Goal: Information Seeking & Learning: Stay updated

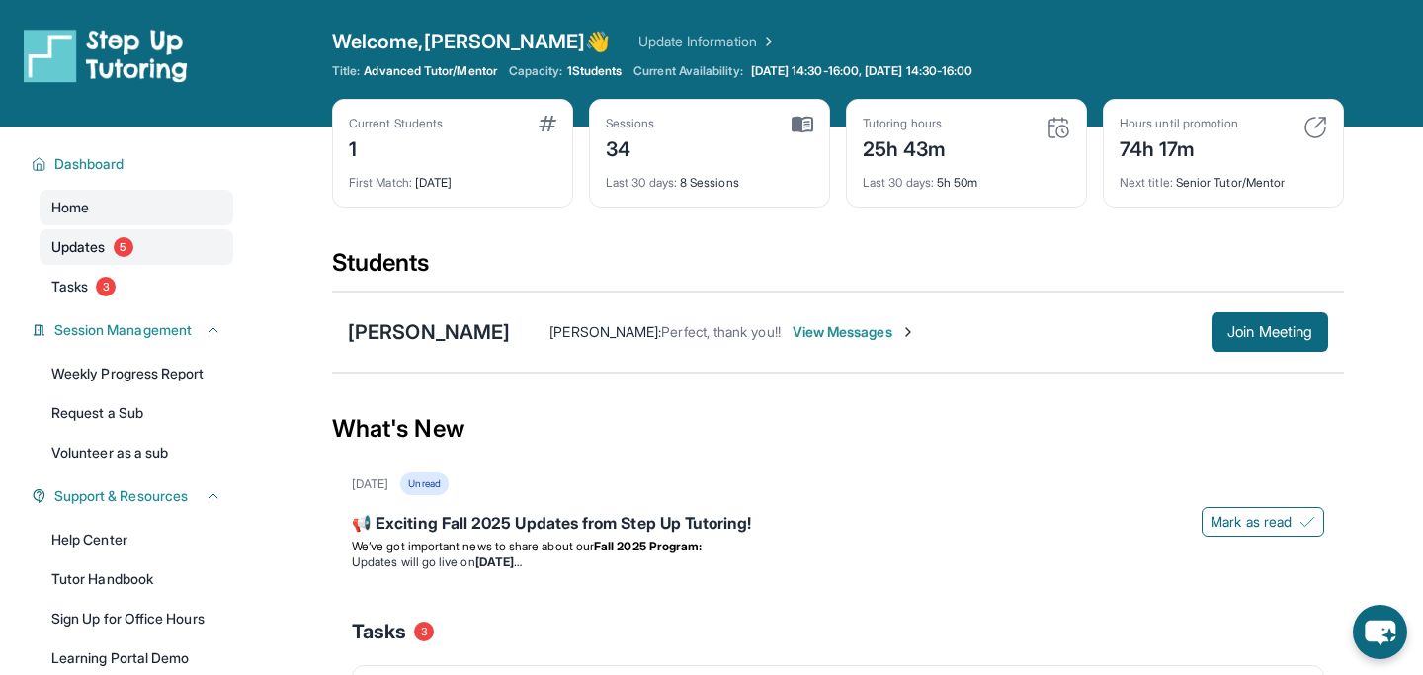
click at [183, 254] on link "Updates 5" at bounding box center [137, 247] width 194 height 36
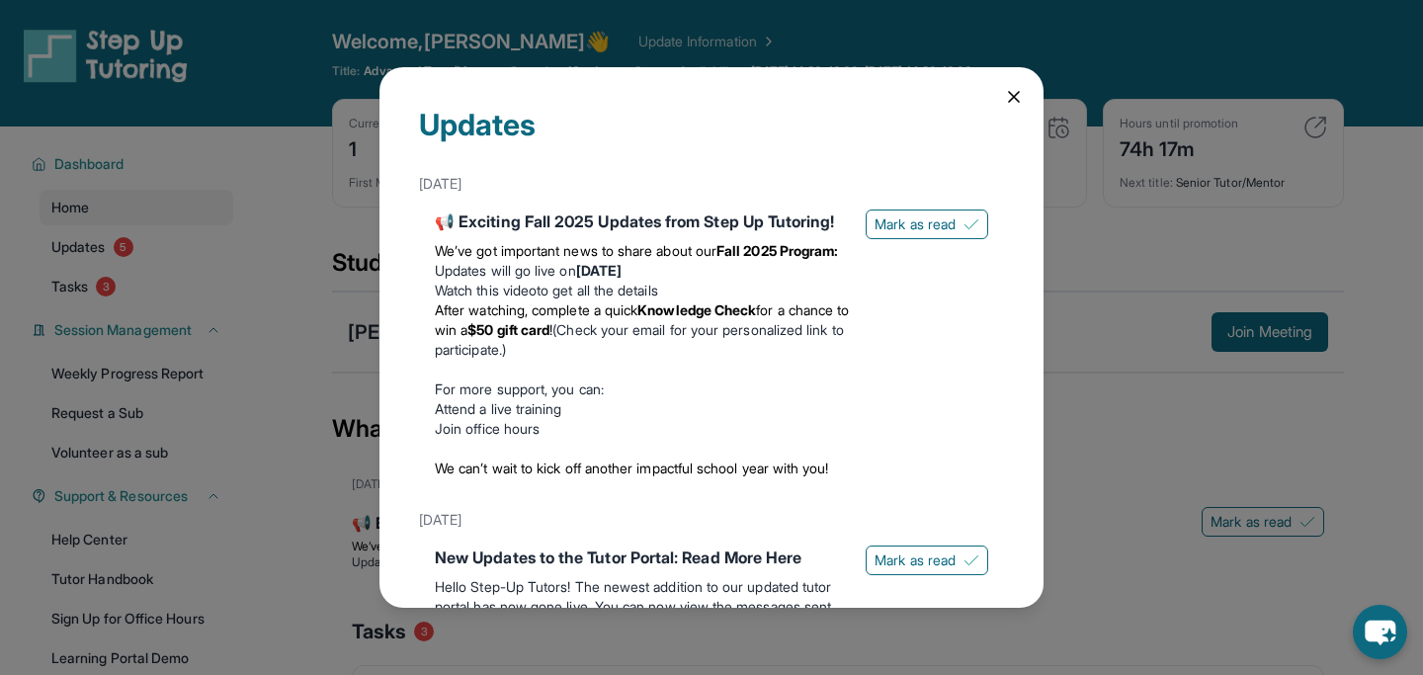
click at [329, 225] on div "Updates [DATE] 📢 Exciting Fall 2025 Updates from Step Up Tutoring! We’ve got im…" at bounding box center [711, 337] width 1423 height 675
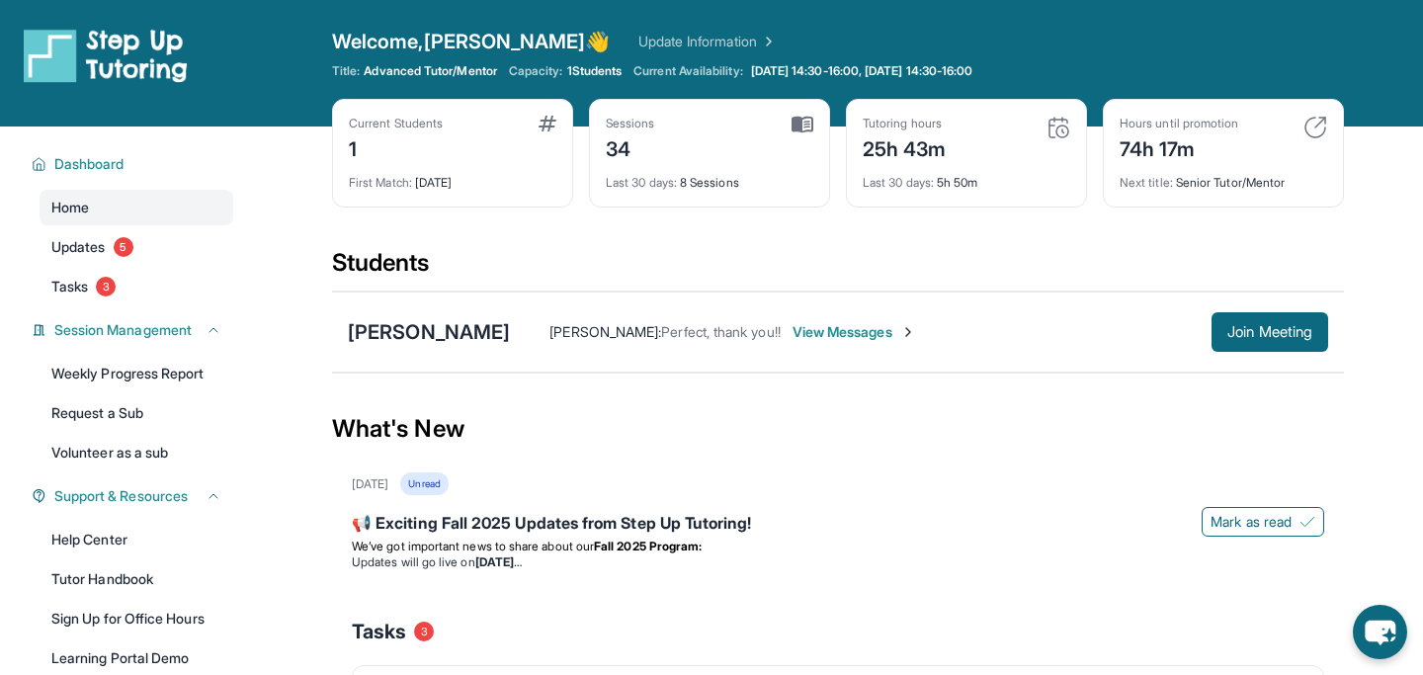
click at [1237, 168] on div "Next title : Senior Tutor/Mentor" at bounding box center [1224, 177] width 208 height 28
click at [1237, 169] on div "Next title : Senior Tutor/Mentor" at bounding box center [1224, 177] width 208 height 28
click at [1236, 170] on div "Next title : Senior Tutor/Mentor" at bounding box center [1224, 177] width 208 height 28
click at [1231, 180] on div "Next title : Senior Tutor/Mentor" at bounding box center [1224, 177] width 208 height 28
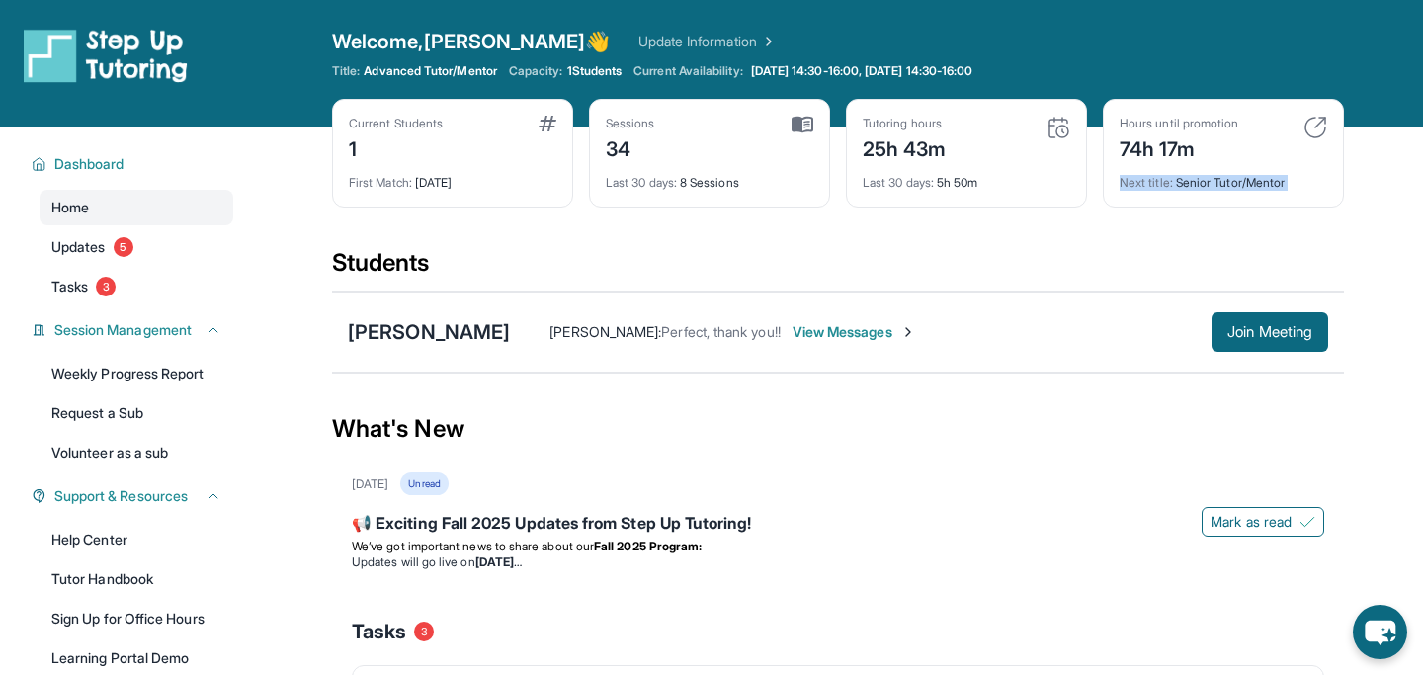
click at [1231, 180] on div "Next title : Senior Tutor/Mentor" at bounding box center [1224, 177] width 208 height 28
click at [1196, 212] on div "Current Students 1 First Match : [DATE] Sessions 34 Last 30 days : 8 Sessions T…" at bounding box center [838, 173] width 1012 height 148
drag, startPoint x: 1275, startPoint y: 512, endPoint x: 1037, endPoint y: 379, distance: 272.5
click at [1037, 381] on main "Current Students 1 First Match : [DATE] Sessions 34 Last 30 days : 8 Sessions T…" at bounding box center [838, 638] width 1012 height 1025
